Goal: Share content: Share content

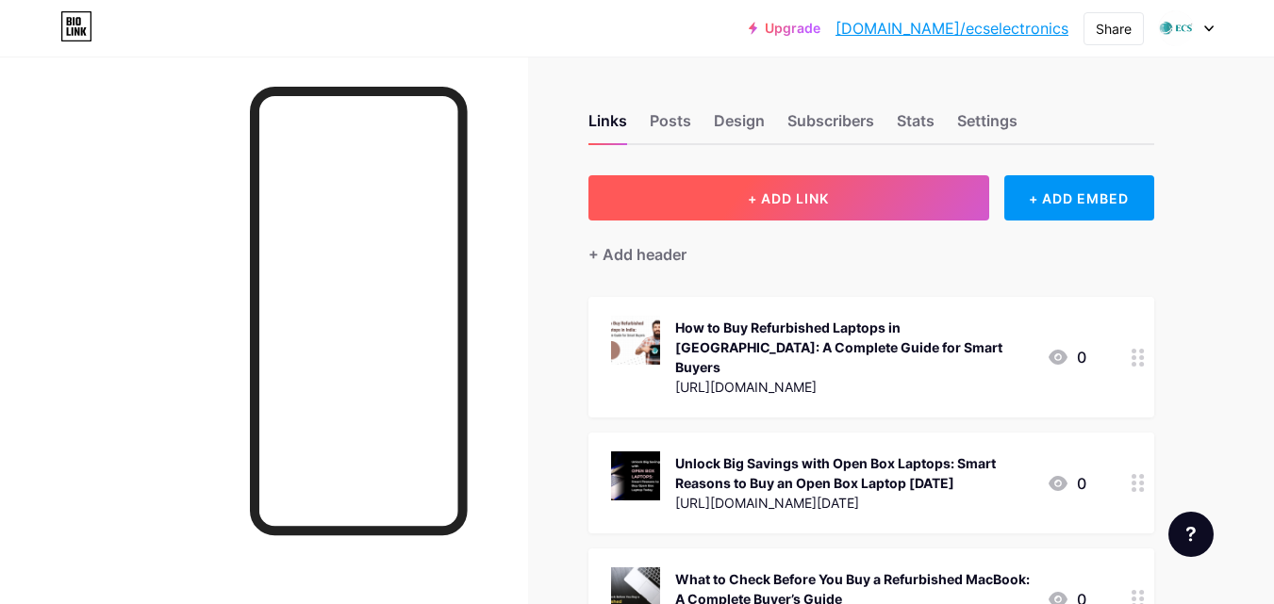
click at [767, 192] on span "+ ADD LINK" at bounding box center [788, 198] width 81 height 16
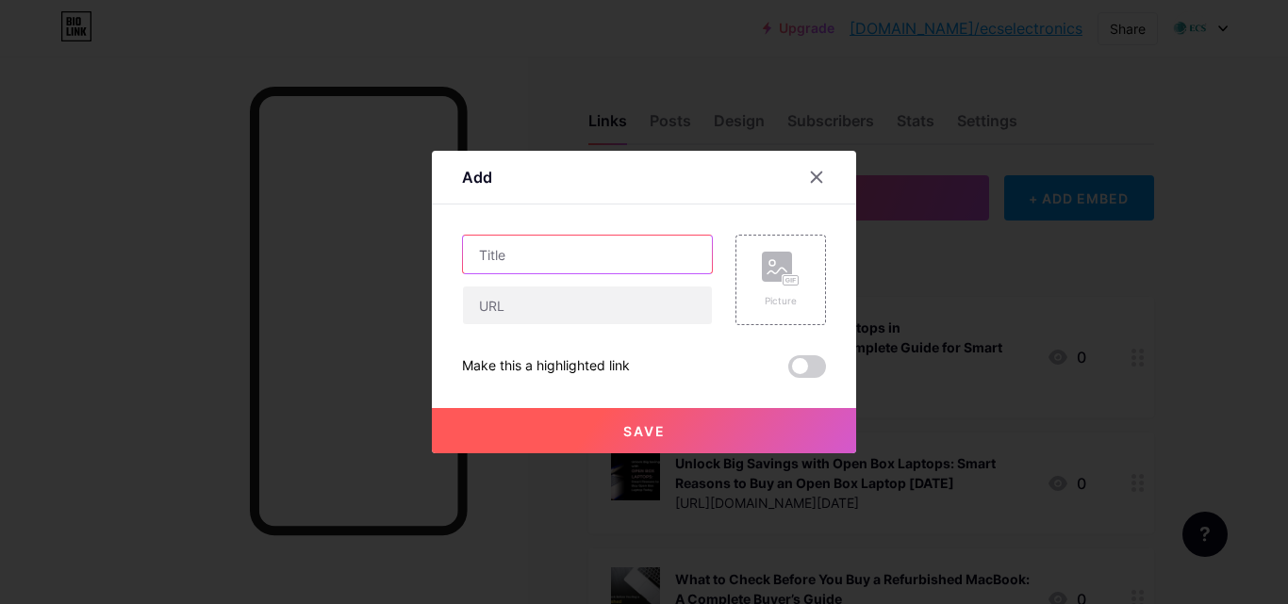
click at [567, 255] on input "text" at bounding box center [587, 255] width 249 height 38
paste input "Refurbished Laptops in [GEOGRAPHIC_DATA]: Why Budget-Conscious Buyers Are Embra…"
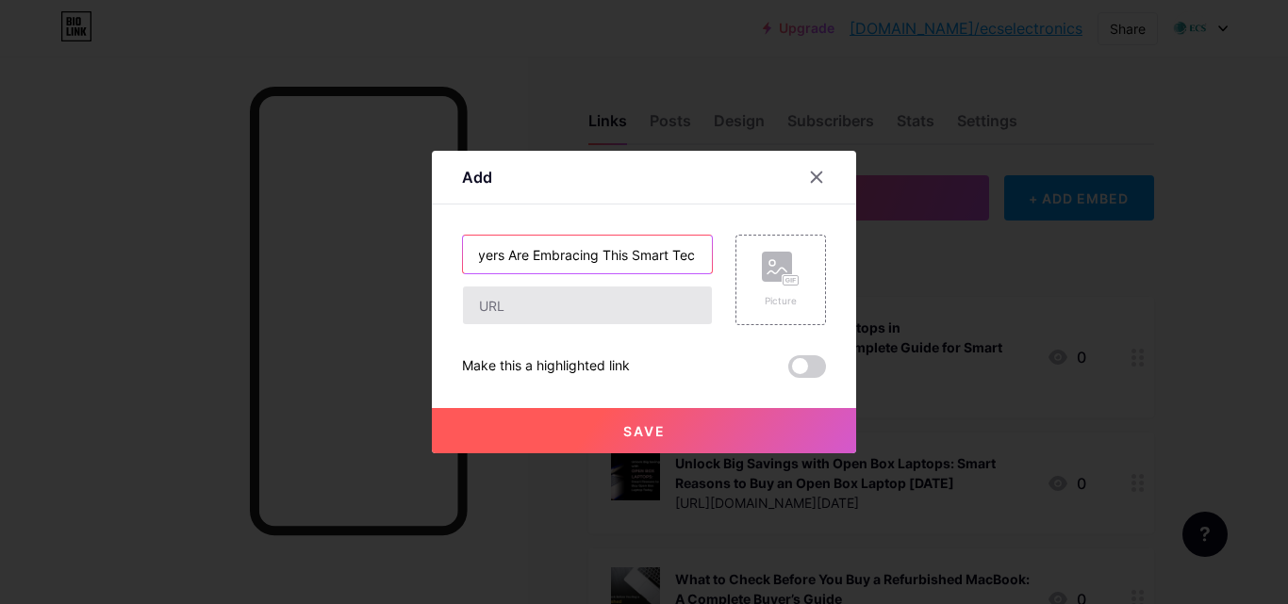
type input "Refurbished Laptops in [GEOGRAPHIC_DATA]: Why Budget-Conscious Buyers Are Embra…"
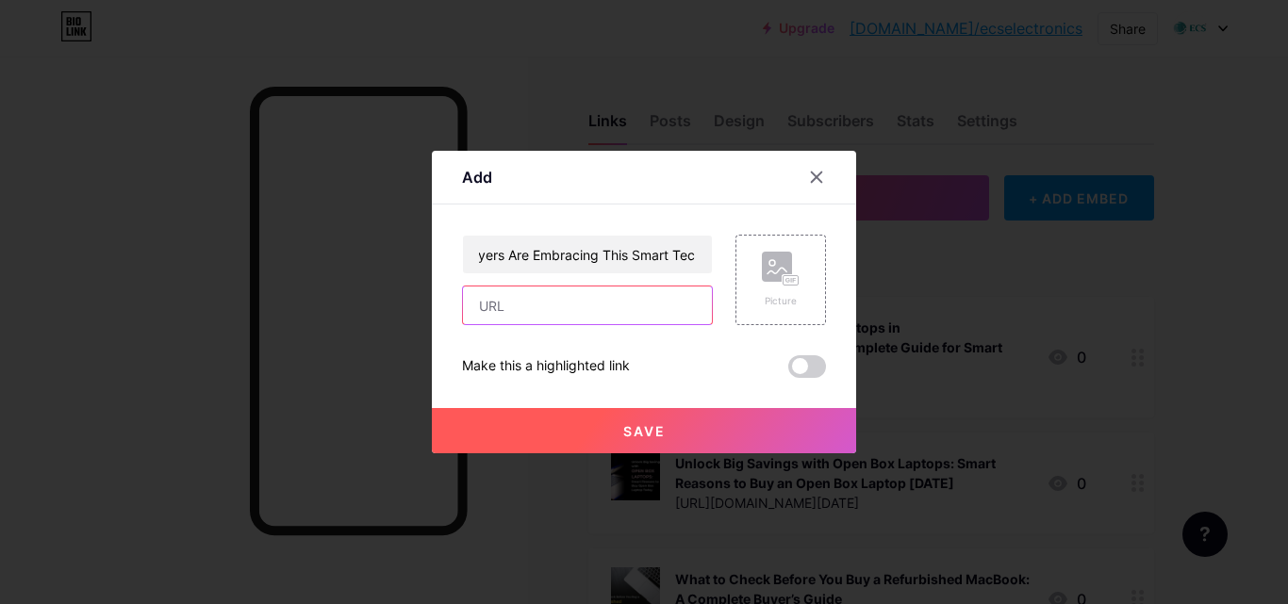
scroll to position [0, 0]
click at [571, 307] on input "text" at bounding box center [587, 306] width 249 height 38
click at [488, 314] on input "text" at bounding box center [587, 306] width 249 height 38
paste input "[URL][DOMAIN_NAME]"
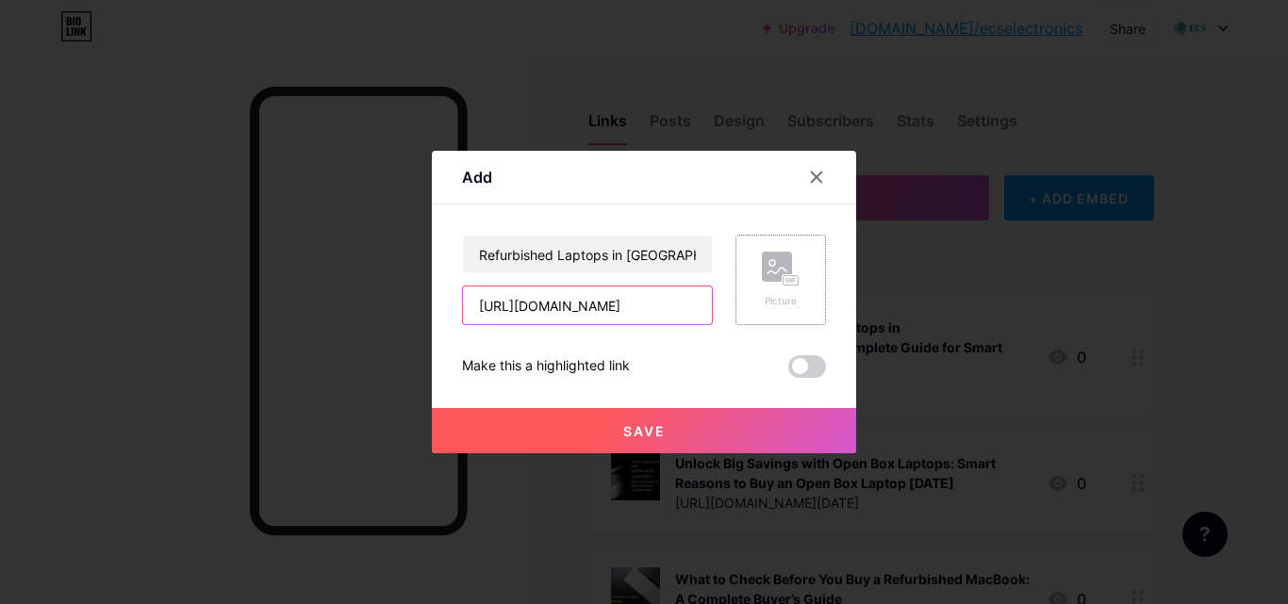
type input "[URL][DOMAIN_NAME]"
click at [773, 268] on rect at bounding box center [777, 267] width 30 height 30
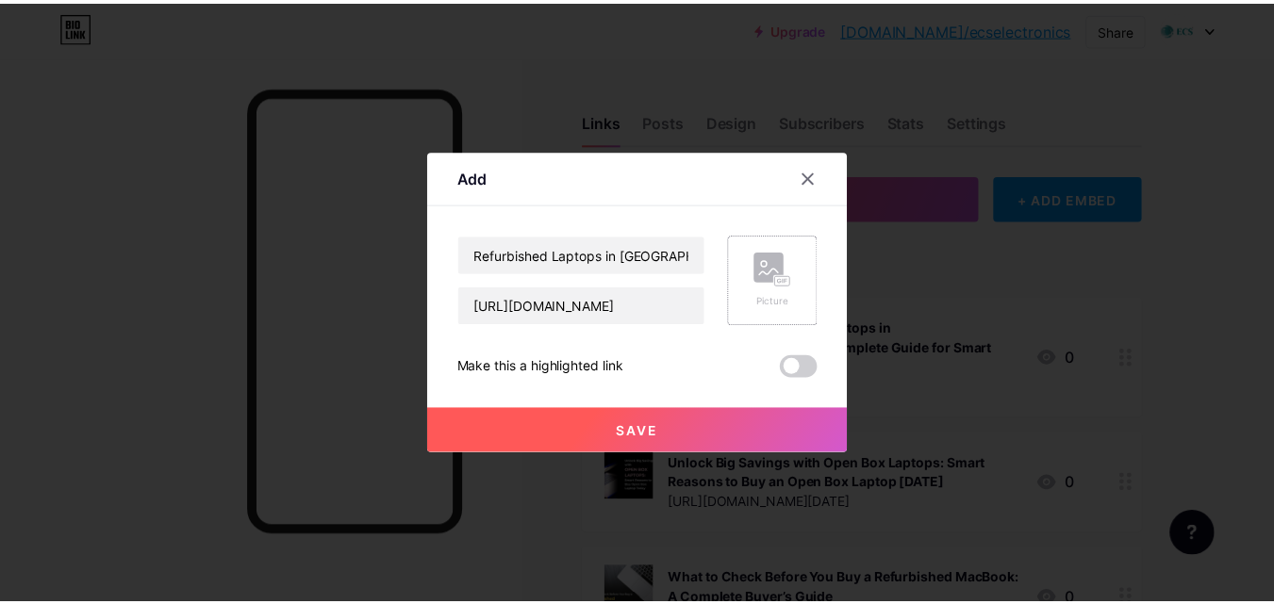
scroll to position [0, 0]
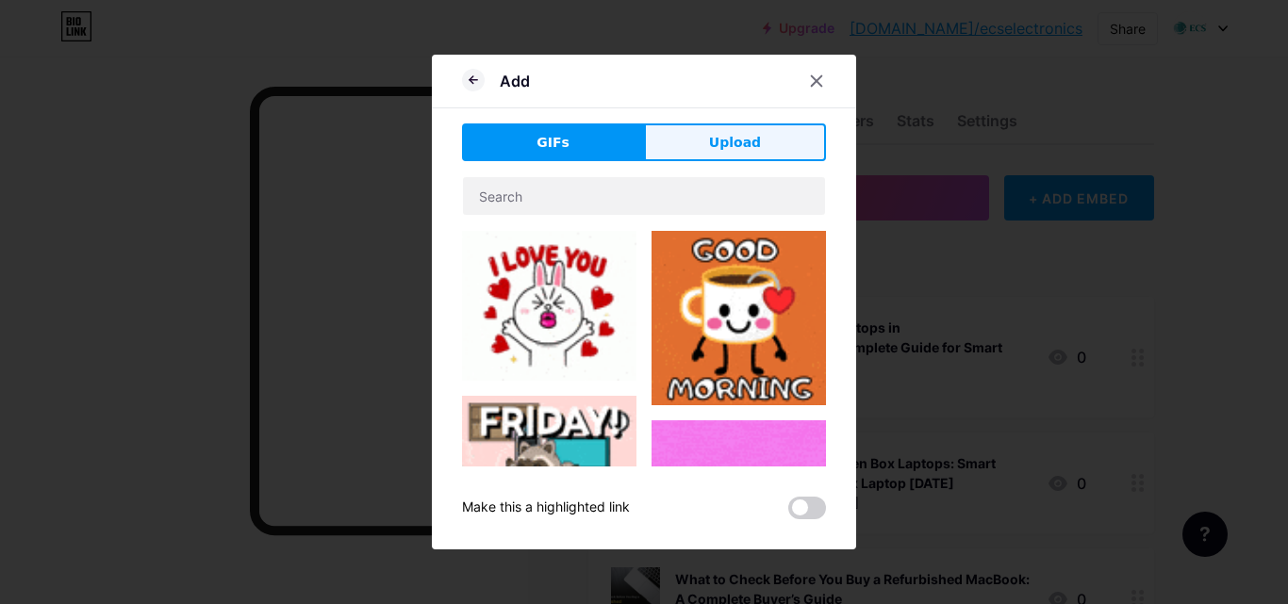
click at [735, 142] on span "Upload" at bounding box center [735, 143] width 52 height 20
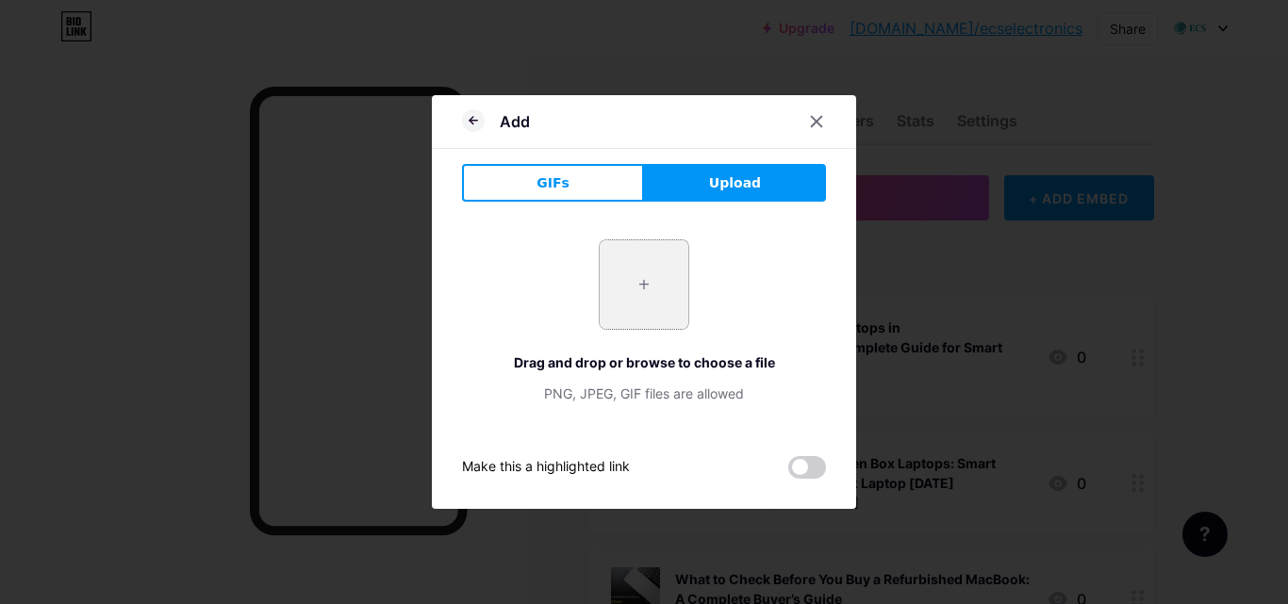
click at [651, 281] on input "file" at bounding box center [644, 284] width 89 height 89
type input "C:\fakepath\ECS Electronics - Refurbished Laptops in [GEOGRAPHIC_DATA]jpg"
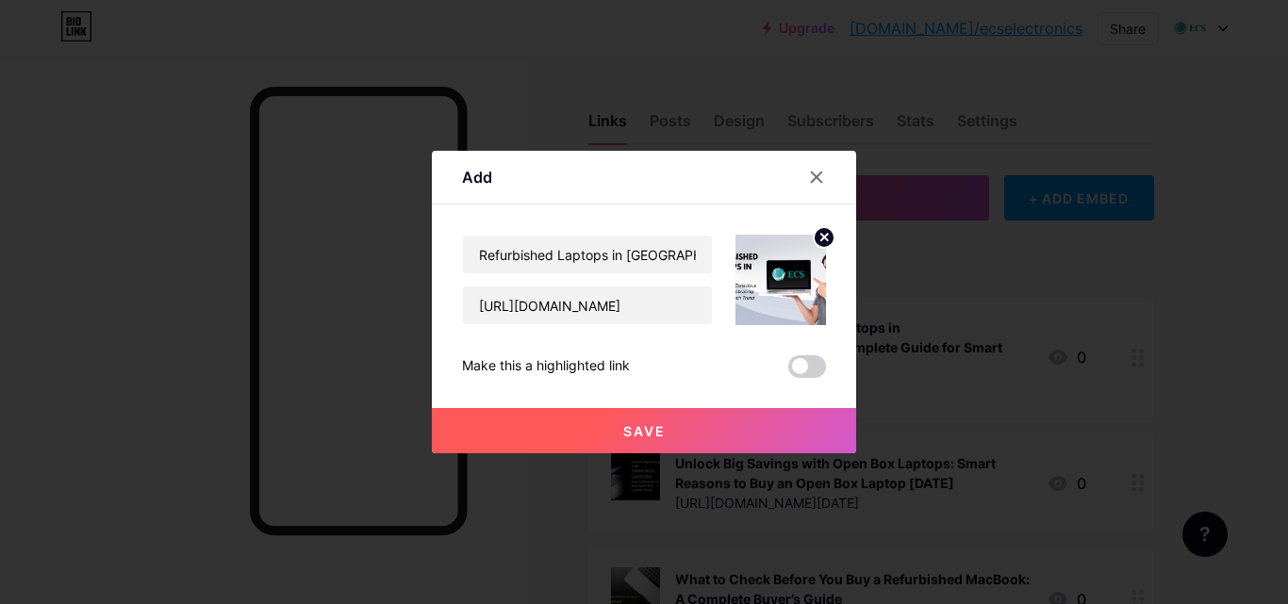
click at [643, 431] on span "Save" at bounding box center [644, 431] width 42 height 16
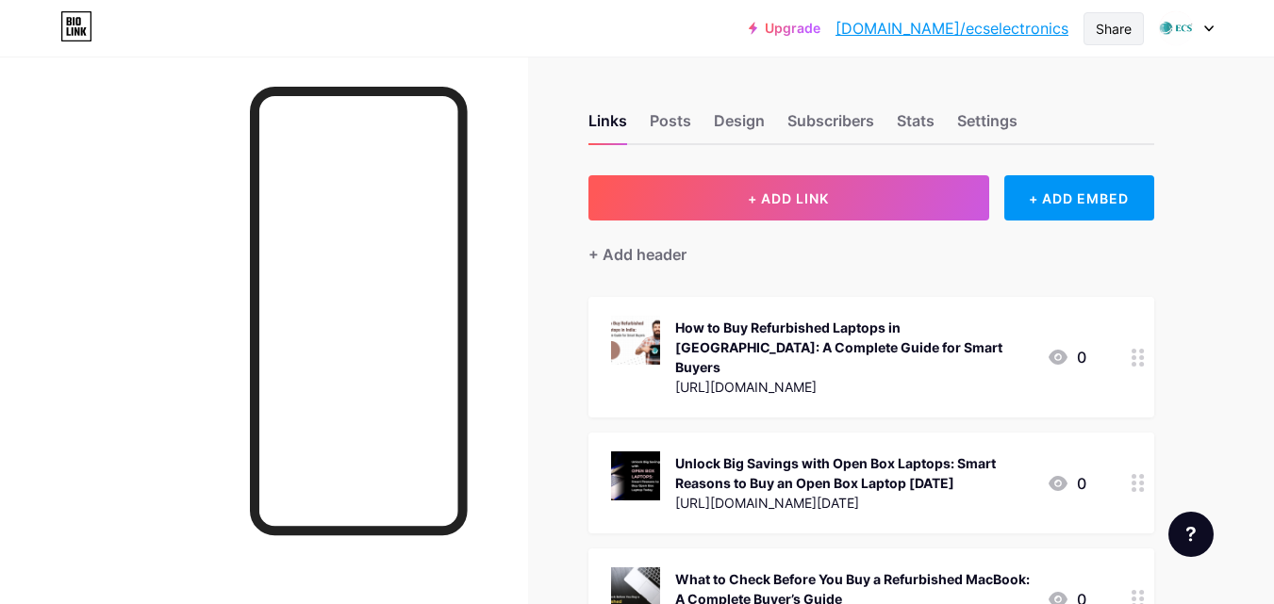
click at [1110, 26] on div "Share" at bounding box center [1113, 29] width 36 height 20
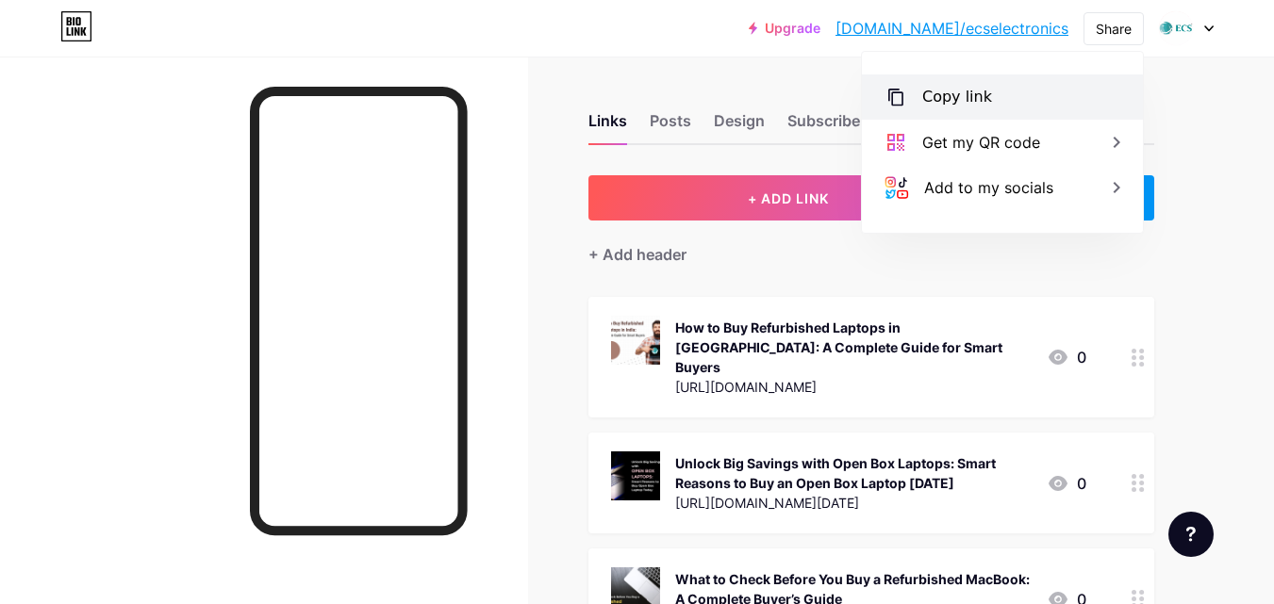
click at [987, 93] on div "Copy link" at bounding box center [1002, 96] width 281 height 45
